Goal: Task Accomplishment & Management: Manage account settings

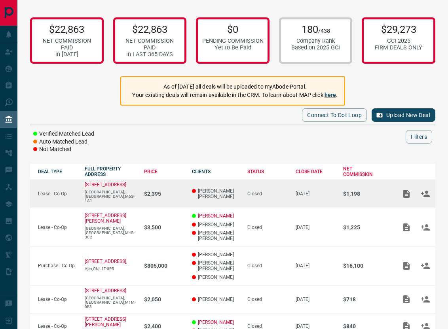
click at [164, 197] on td "$2,395" at bounding box center [160, 194] width 48 height 29
click at [408, 192] on icon "Add / View Documents" at bounding box center [407, 194] width 10 height 10
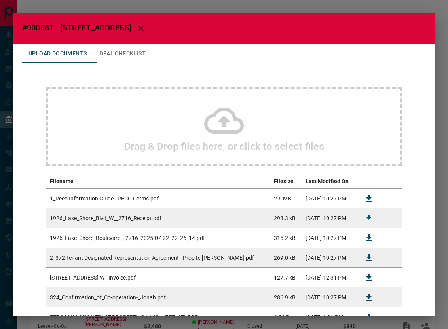
click at [140, 53] on button "Deal Checklist" at bounding box center [122, 53] width 59 height 19
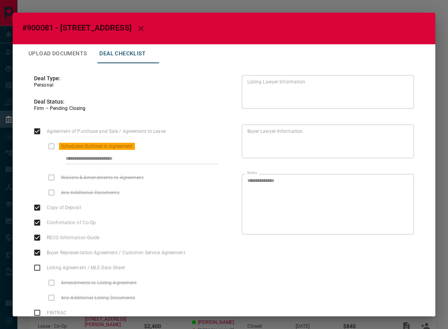
click at [442, 14] on div "**********" at bounding box center [224, 164] width 448 height 329
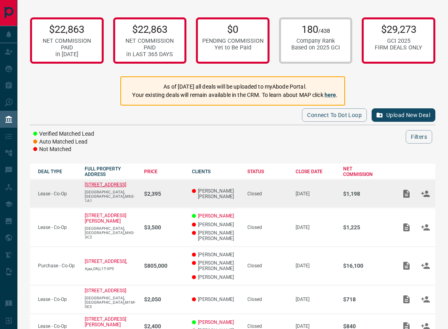
click at [114, 187] on p "[STREET_ADDRESS]" at bounding box center [106, 185] width 42 height 6
click at [407, 191] on icon "Add / View Documents" at bounding box center [407, 194] width 6 height 8
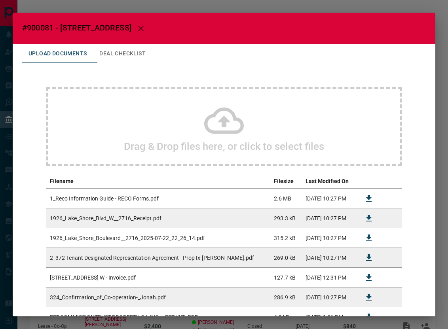
click at [139, 52] on button "Deal Checklist" at bounding box center [122, 53] width 59 height 19
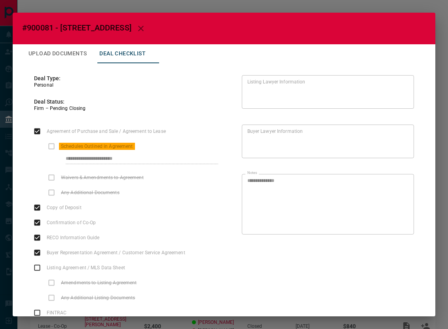
click at [245, 13] on h2 "#900081 - [STREET_ADDRESS]" at bounding box center [224, 29] width 423 height 32
click at [234, 13] on h2 "#900081 - [STREET_ADDRESS]" at bounding box center [224, 29] width 423 height 32
click at [221, 6] on div "**********" at bounding box center [224, 164] width 448 height 329
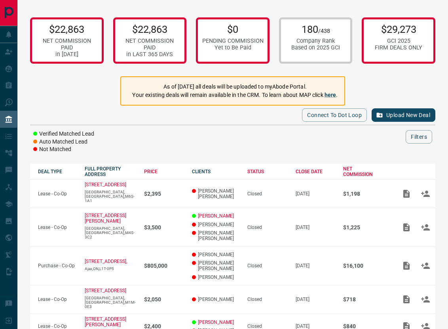
click at [206, 88] on p "As of [DATE] all deals will be uploaded to myAbode Portal." at bounding box center [235, 87] width 206 height 8
click at [211, 101] on div "As of [DATE] all deals will be uploaded to myAbode Portal. Your existing deals …" at bounding box center [235, 91] width 206 height 23
click at [228, 97] on p "Your existing deals will remain available in the CRM. To learn about MAP click …" at bounding box center [235, 95] width 206 height 8
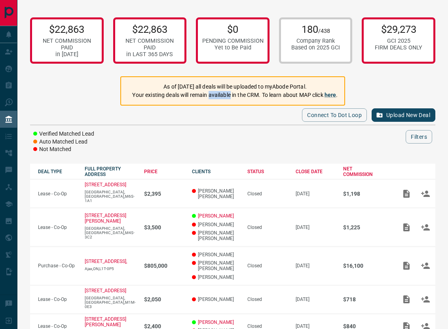
click at [228, 97] on p "Your existing deals will remain available in the CRM. To learn about MAP click …" at bounding box center [235, 95] width 206 height 8
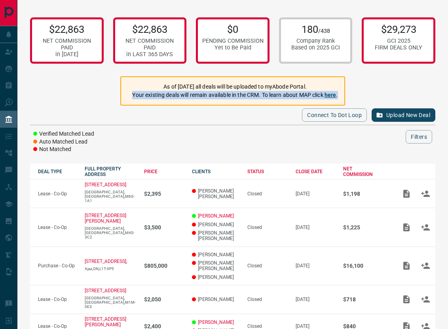
click at [228, 97] on p "Your existing deals will remain available in the CRM. To learn about MAP click …" at bounding box center [235, 95] width 206 height 8
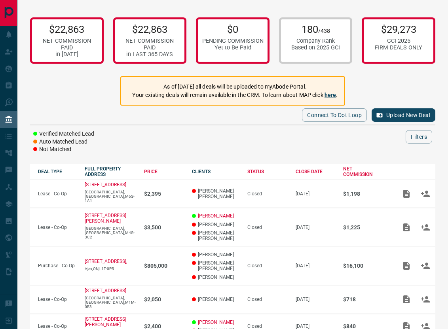
click at [310, 81] on div "As of [DATE] all deals will be uploaded to myAbode Portal. Your existing deals …" at bounding box center [235, 91] width 206 height 23
